Goal: Transaction & Acquisition: Subscribe to service/newsletter

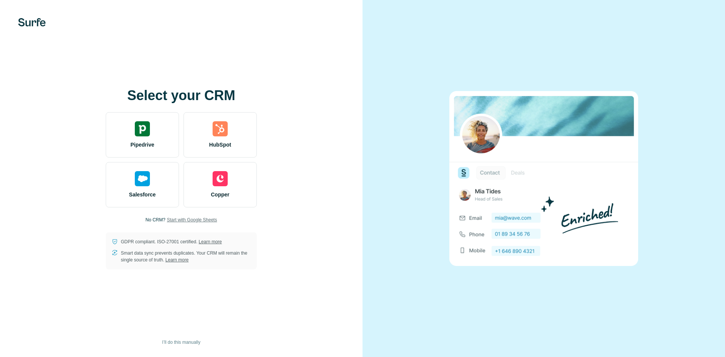
click at [184, 217] on span "Start with Google Sheets" at bounding box center [192, 219] width 50 height 7
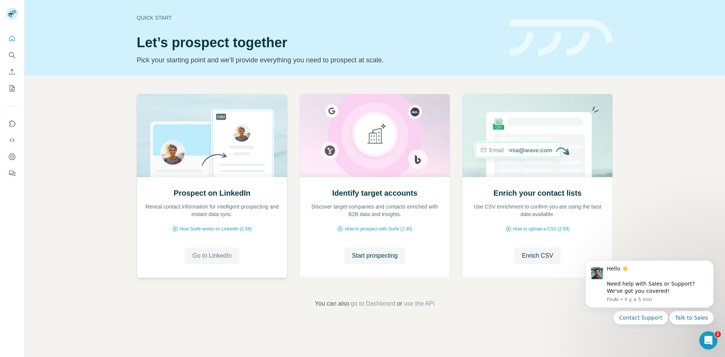
click at [224, 252] on span "Go to LinkedIn" at bounding box center [211, 255] width 39 height 9
click at [201, 251] on button "Go to LinkedIn" at bounding box center [212, 255] width 54 height 17
